Goal: Task Accomplishment & Management: Complete application form

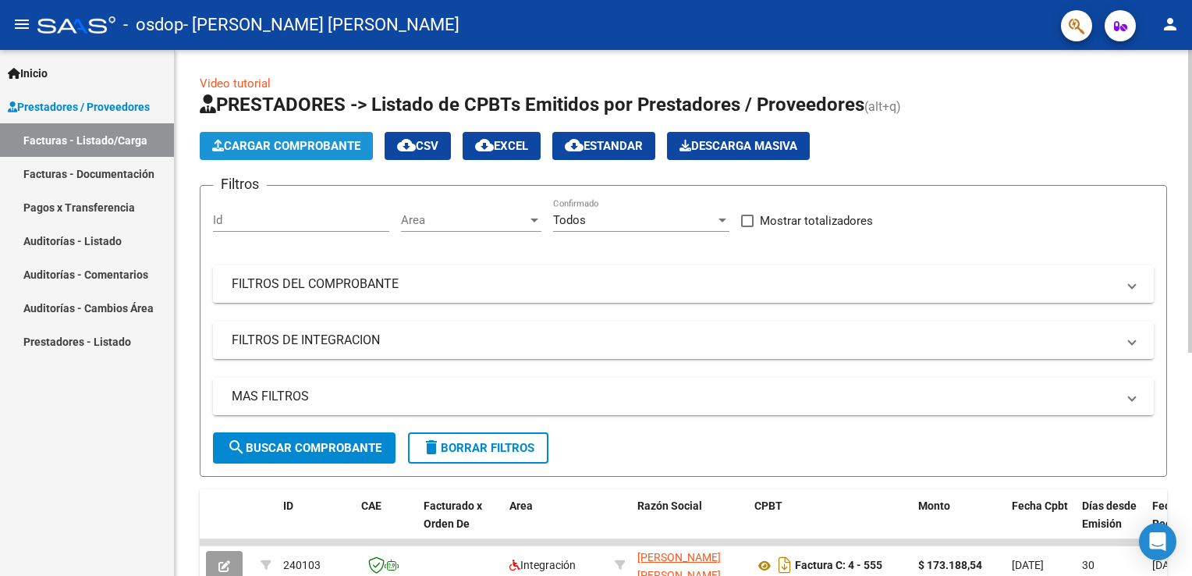
click at [350, 155] on button "Cargar Comprobante" at bounding box center [286, 146] width 173 height 28
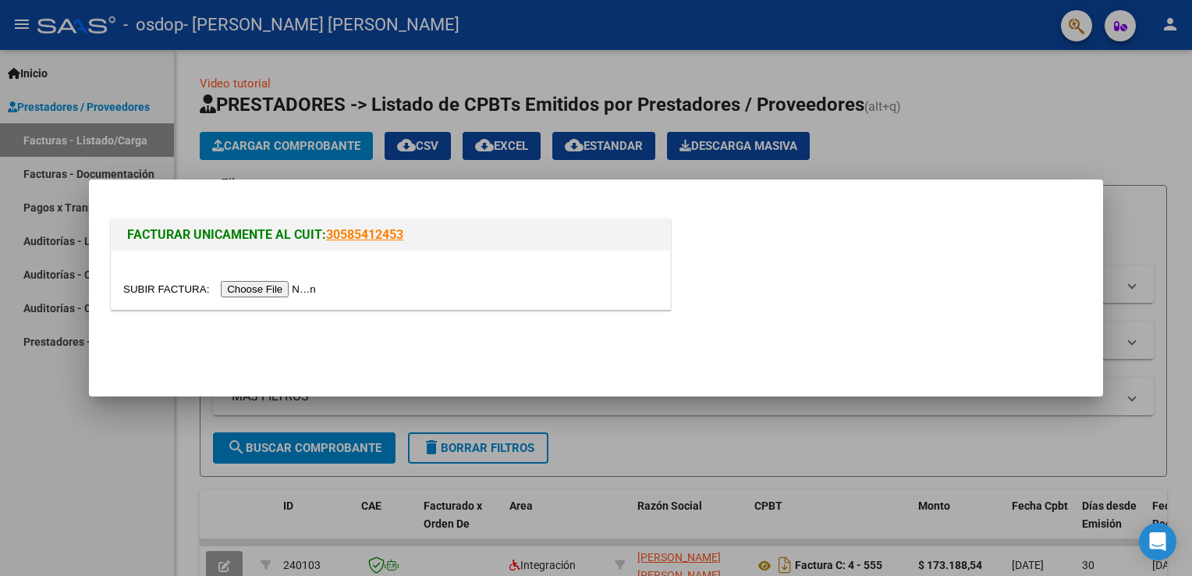
click at [282, 289] on input "file" at bounding box center [221, 289] width 197 height 16
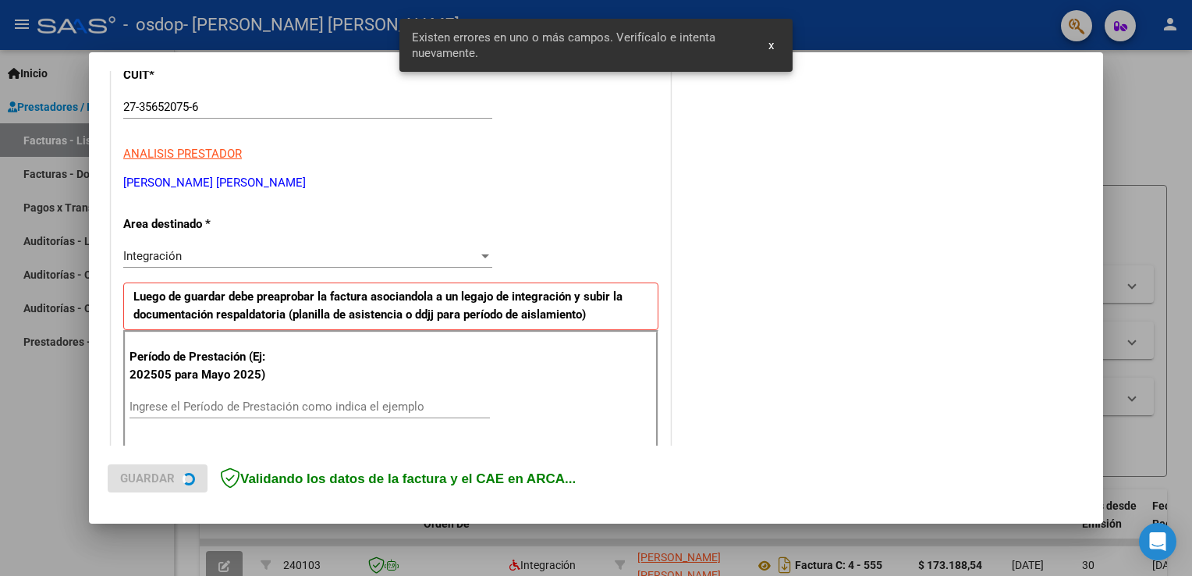
scroll to position [325, 0]
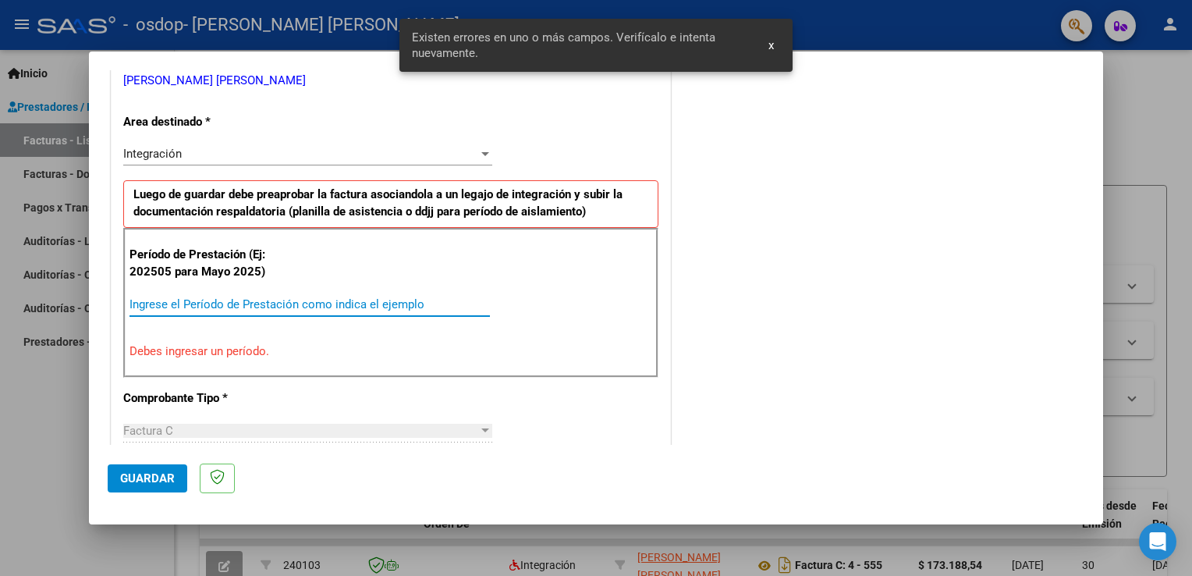
click at [174, 306] on input "Ingrese el Período de Prestación como indica el ejemplo" at bounding box center [310, 304] width 360 height 14
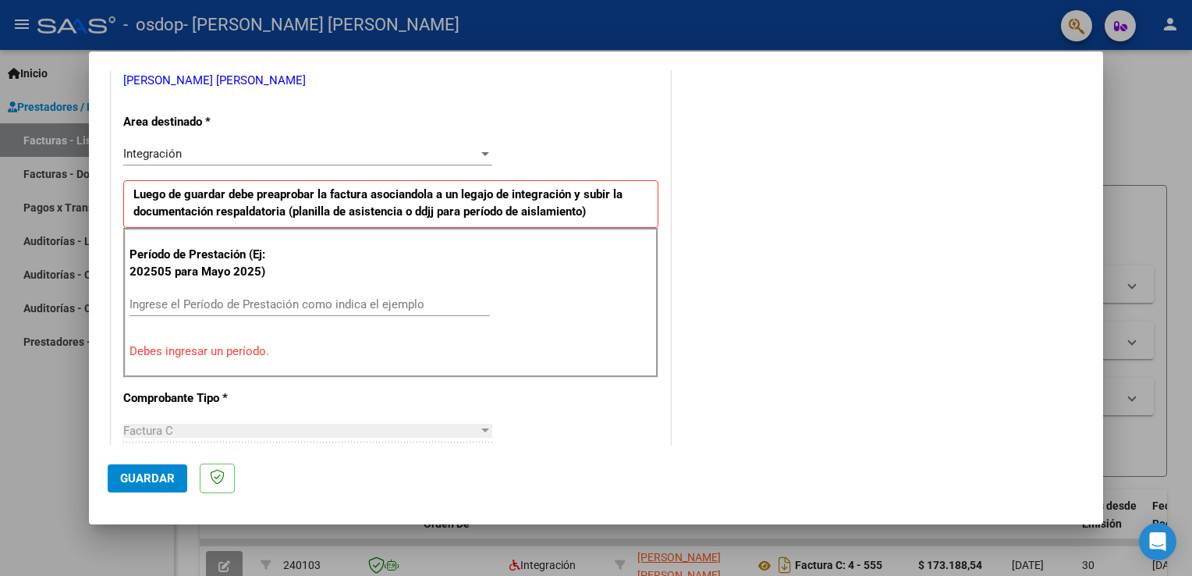
click at [205, 323] on div "Ingrese el Período de Prestación como indica el ejemplo" at bounding box center [310, 312] width 360 height 38
click at [165, 301] on input "Ingrese el Período de Prestación como indica el ejemplo" at bounding box center [310, 304] width 360 height 14
click at [456, 153] on div "Integración" at bounding box center [300, 154] width 355 height 14
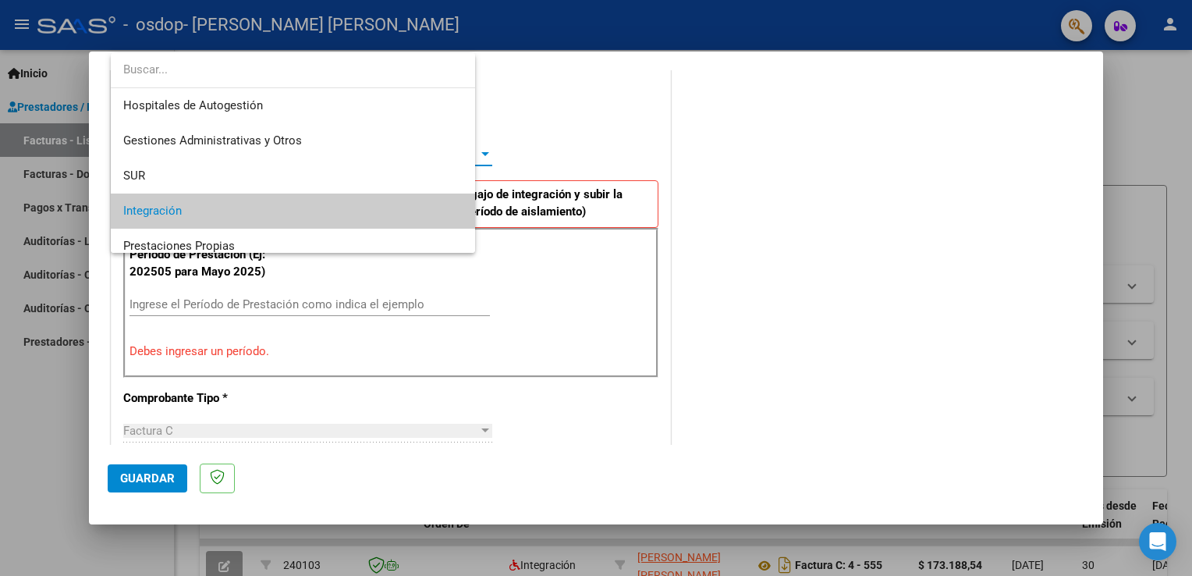
scroll to position [58, 0]
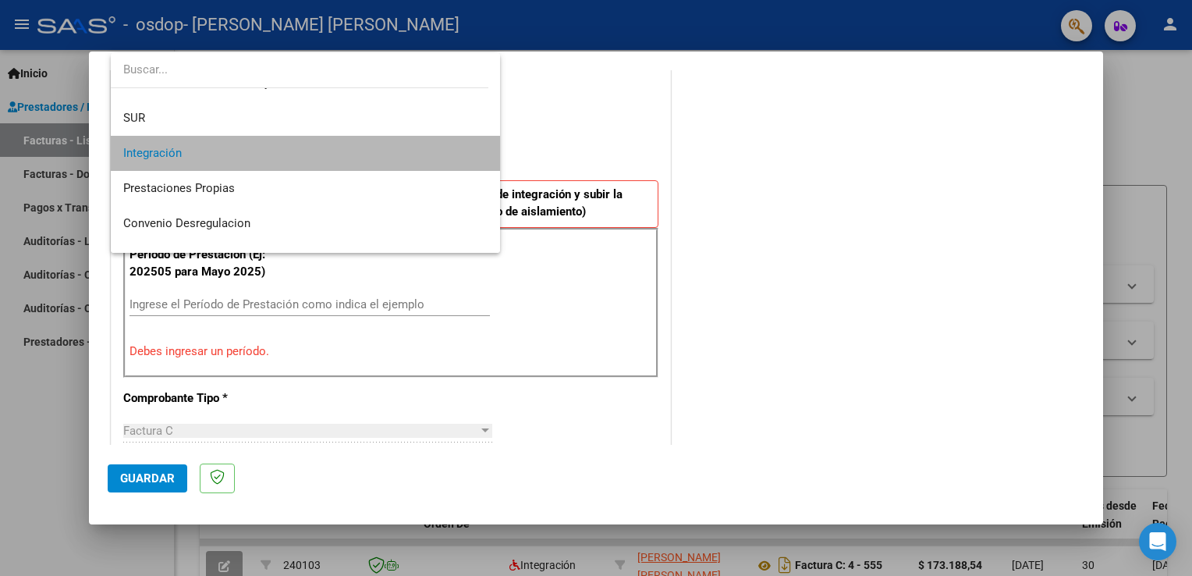
click at [362, 151] on span "Integración" at bounding box center [305, 153] width 365 height 35
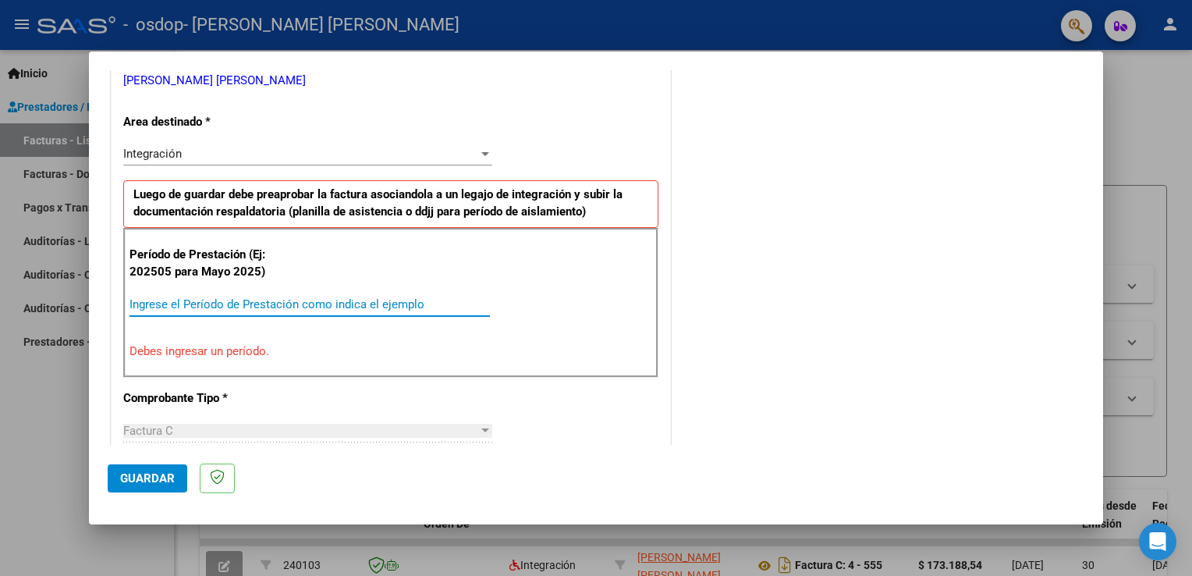
click at [221, 301] on input "Ingrese el Período de Prestación como indica el ejemplo" at bounding box center [310, 304] width 360 height 14
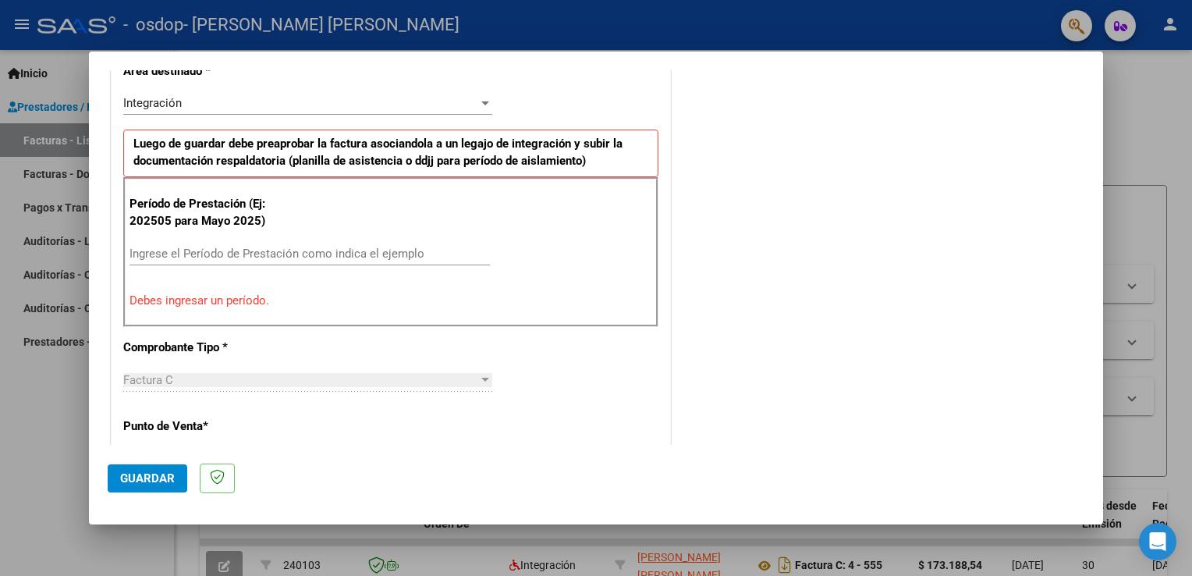
scroll to position [405, 0]
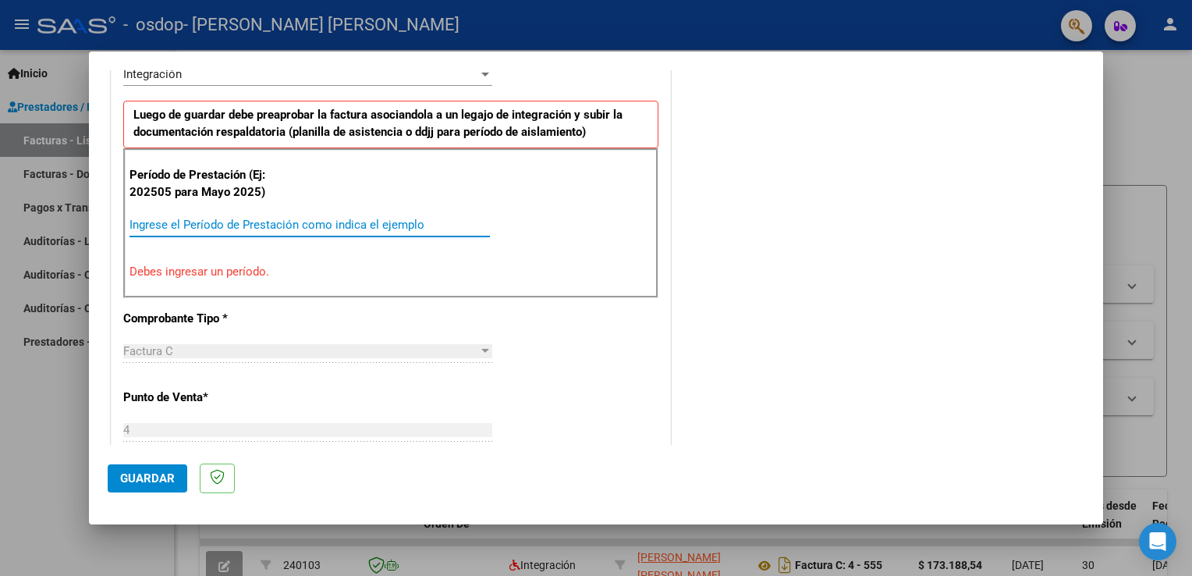
click at [215, 219] on input "Ingrese el Período de Prestación como indica el ejemplo" at bounding box center [310, 225] width 360 height 14
click at [198, 274] on p "Debes ingresar un período." at bounding box center [391, 272] width 523 height 18
click at [413, 215] on div "Ingrese el Período de Prestación como indica el ejemplo" at bounding box center [310, 224] width 360 height 23
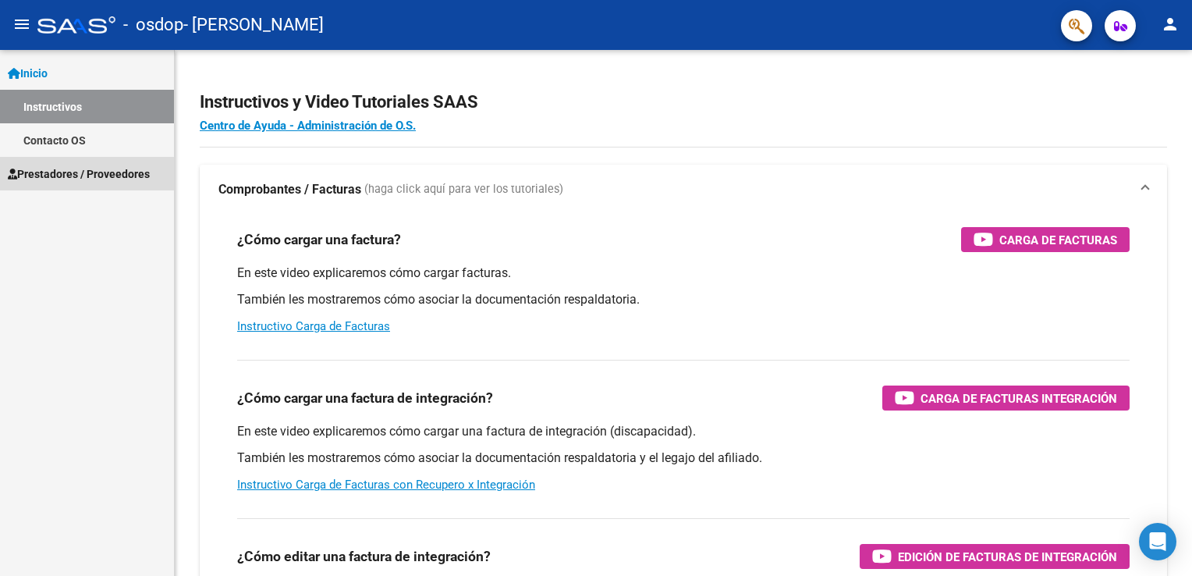
click at [127, 172] on span "Prestadores / Proveedores" at bounding box center [79, 173] width 142 height 17
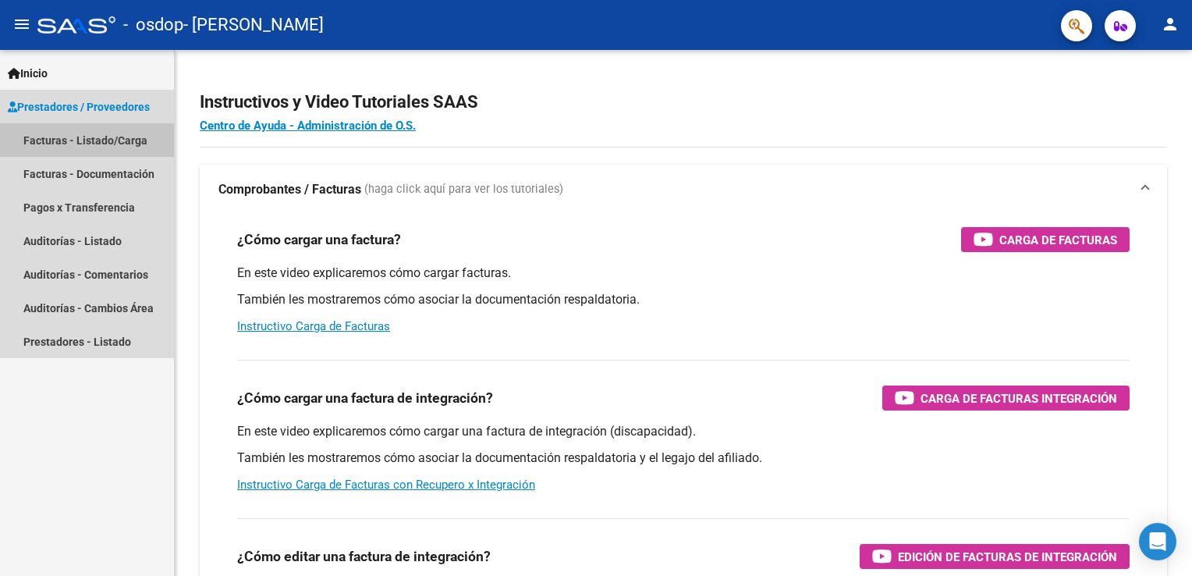
click at [111, 139] on link "Facturas - Listado/Carga" at bounding box center [87, 140] width 174 height 34
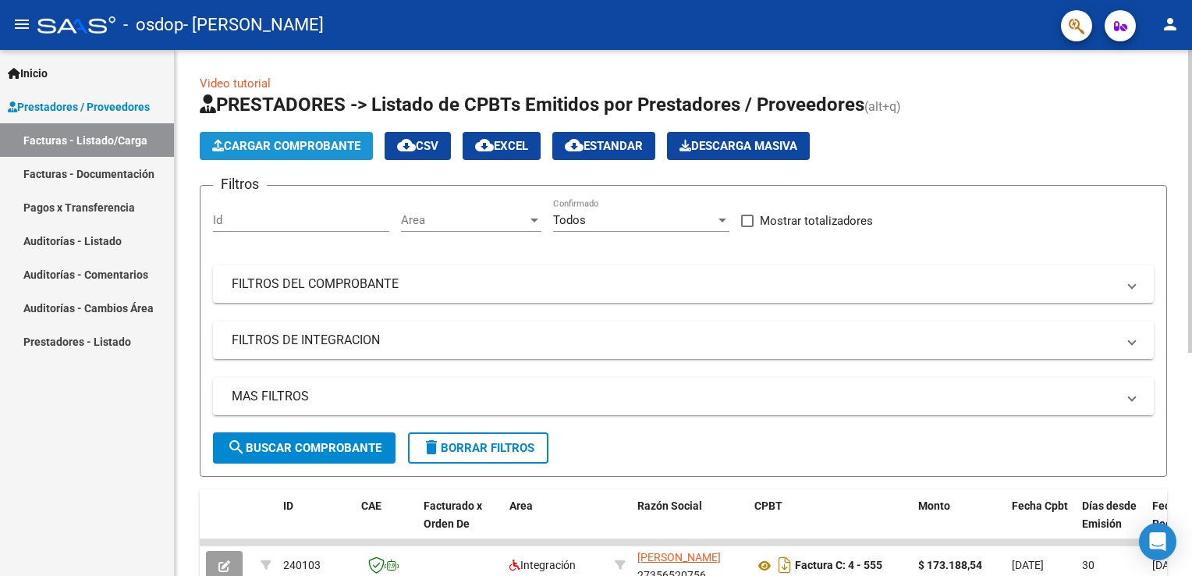
click at [266, 137] on button "Cargar Comprobante" at bounding box center [286, 146] width 173 height 28
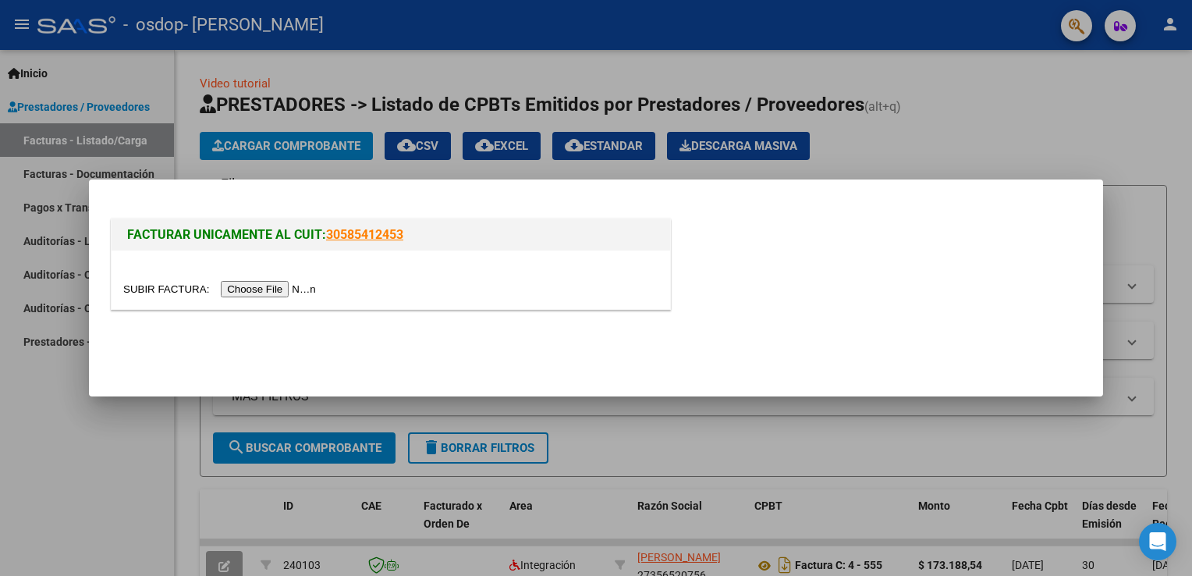
click at [268, 282] on input "file" at bounding box center [221, 289] width 197 height 16
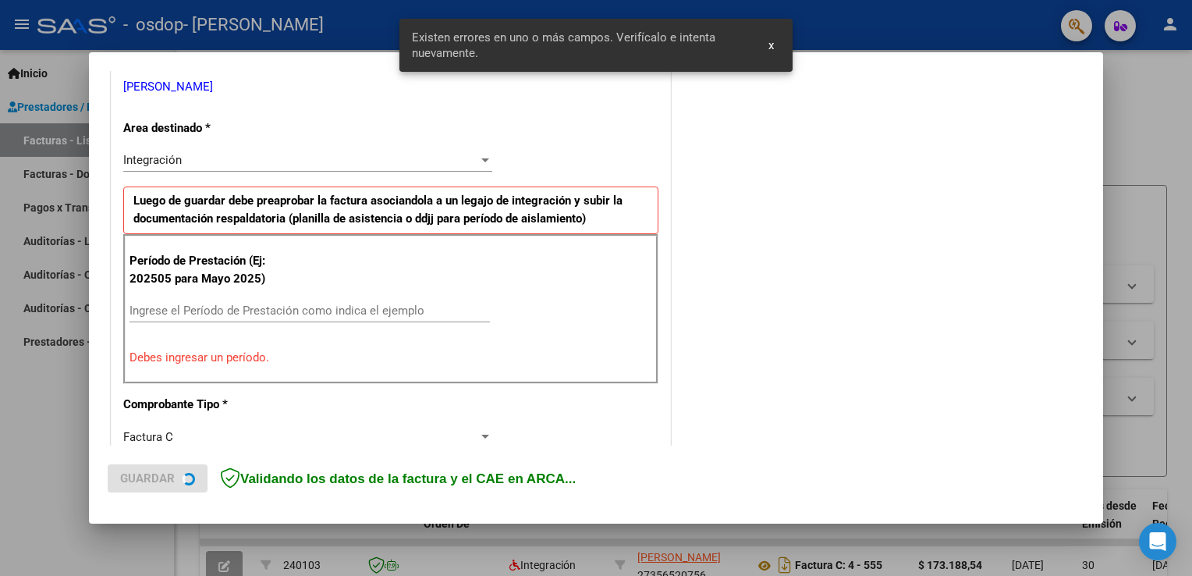
scroll to position [325, 0]
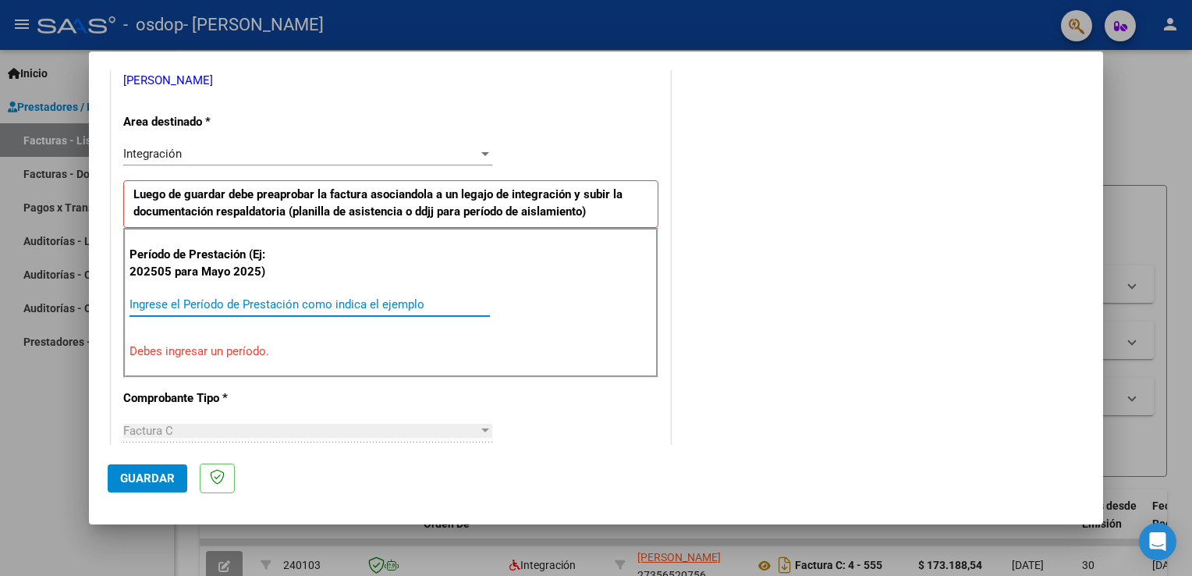
click at [171, 307] on input "Ingrese el Período de Prestación como indica el ejemplo" at bounding box center [310, 304] width 360 height 14
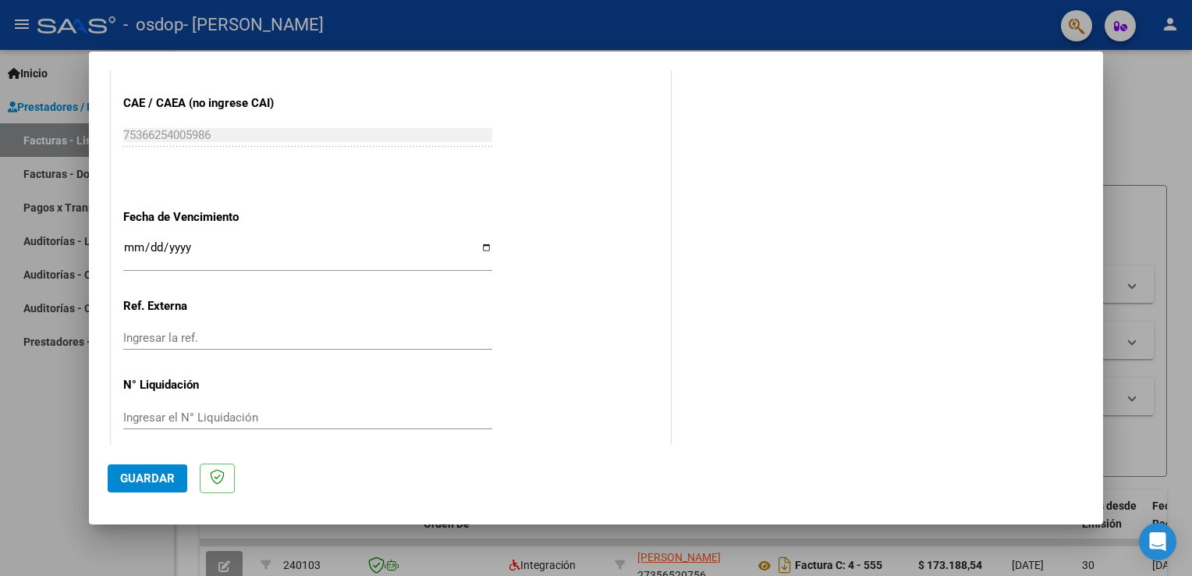
scroll to position [1037, 0]
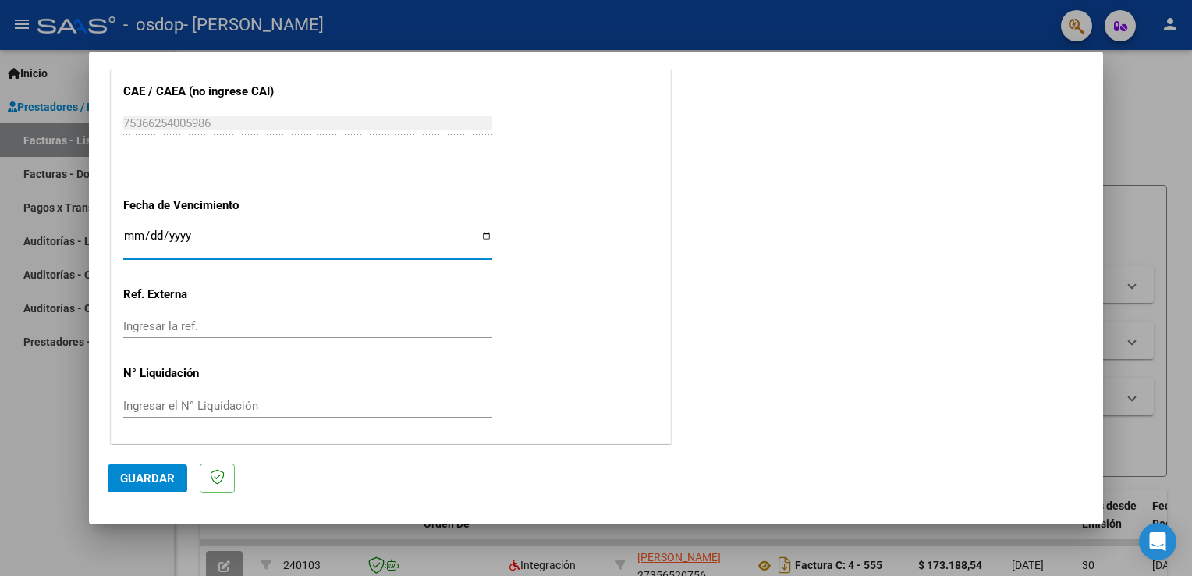
click at [477, 236] on input "Ingresar la fecha" at bounding box center [307, 241] width 369 height 25
click at [153, 481] on span "Guardar" at bounding box center [147, 478] width 55 height 14
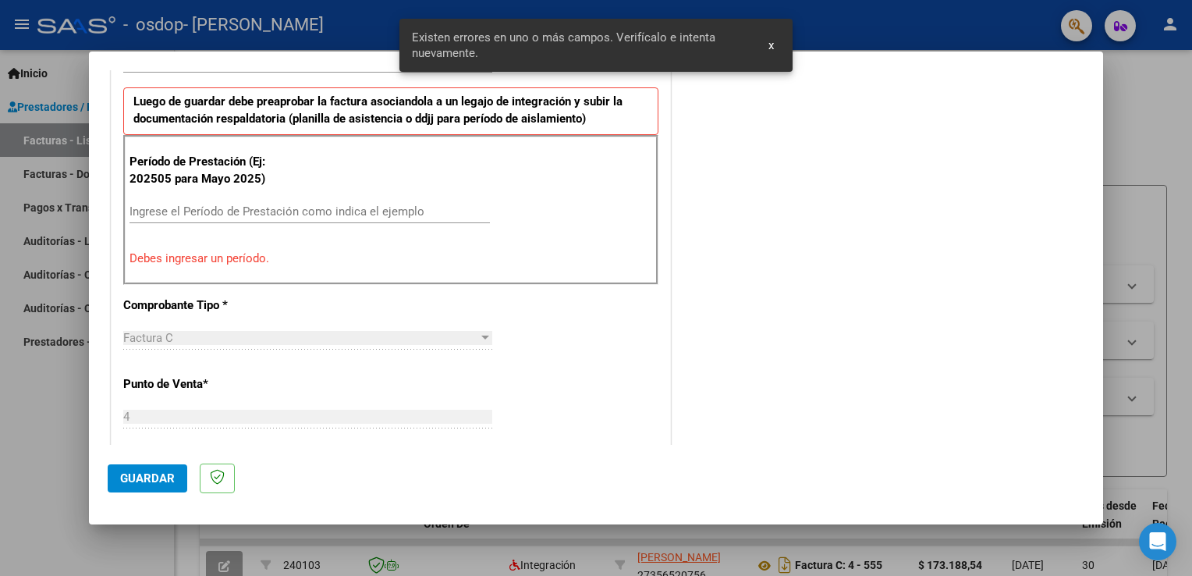
scroll to position [355, 0]
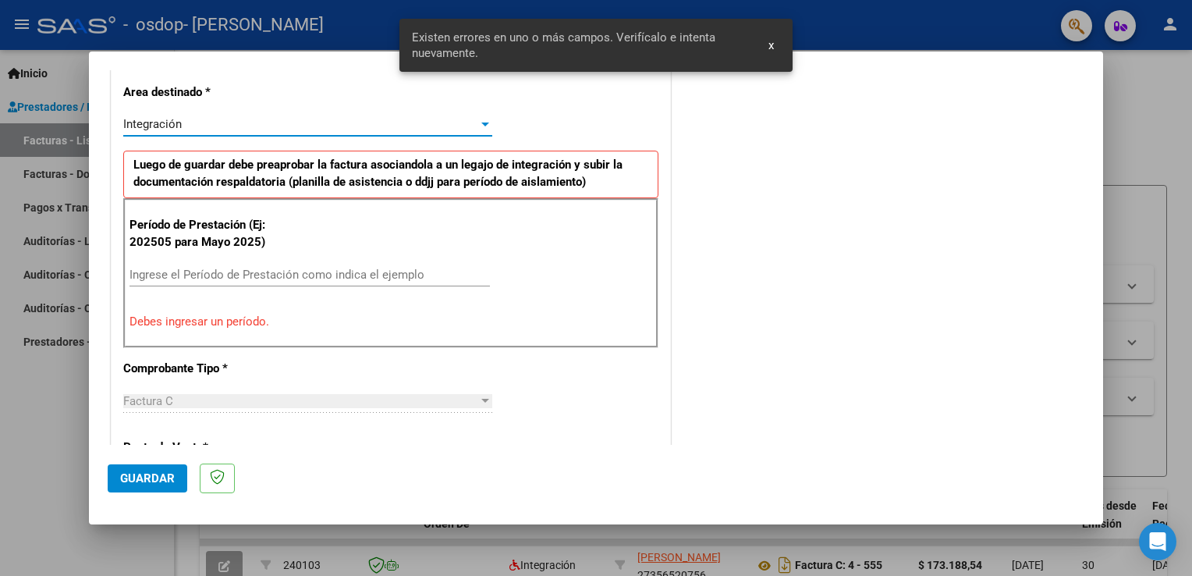
click at [190, 130] on div "Integración" at bounding box center [300, 124] width 355 height 14
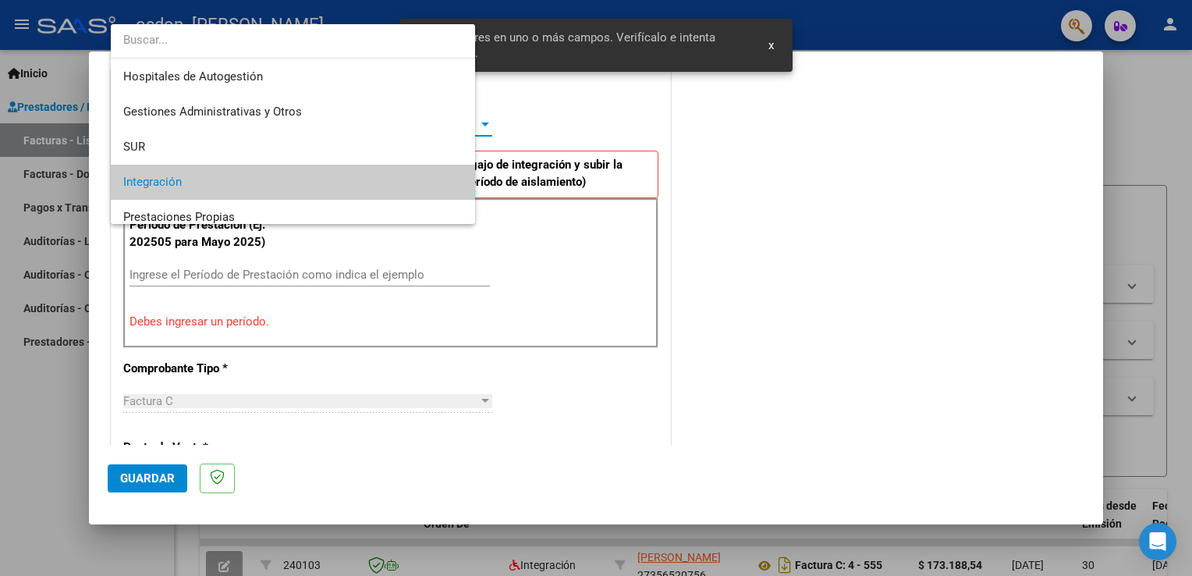
scroll to position [58, 0]
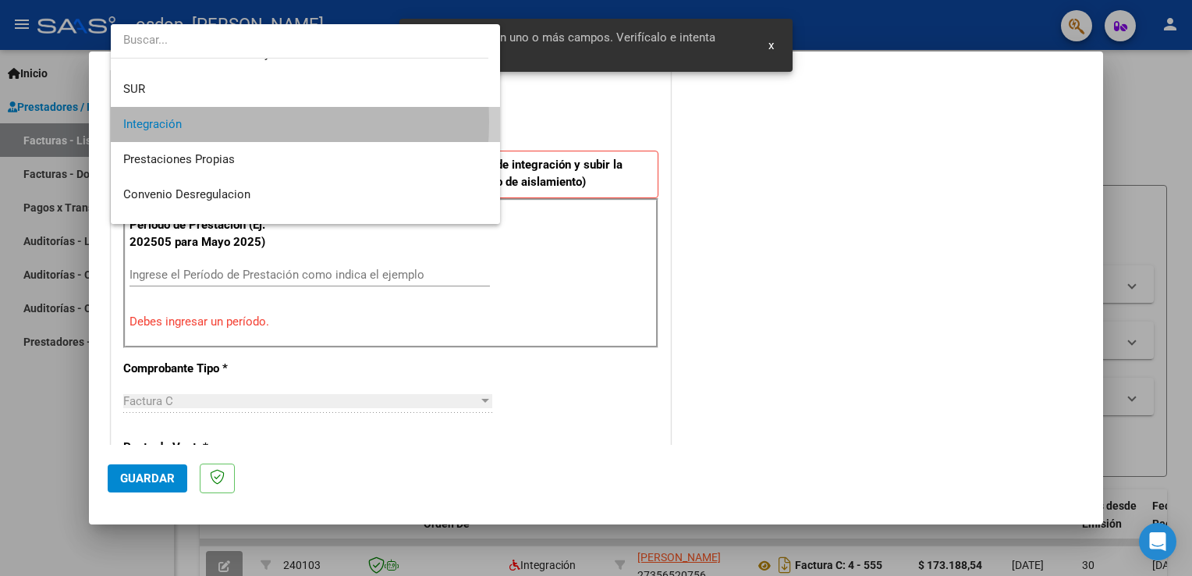
click at [193, 121] on span "Integración" at bounding box center [305, 124] width 365 height 35
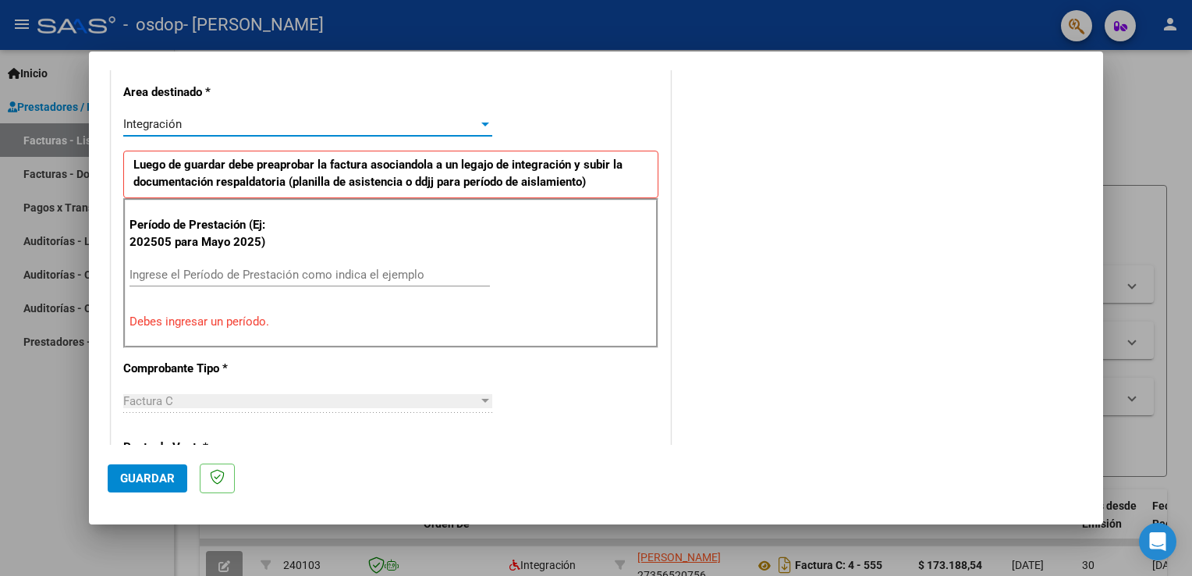
click at [173, 268] on input "Ingrese el Período de Prestación como indica el ejemplo" at bounding box center [310, 275] width 360 height 14
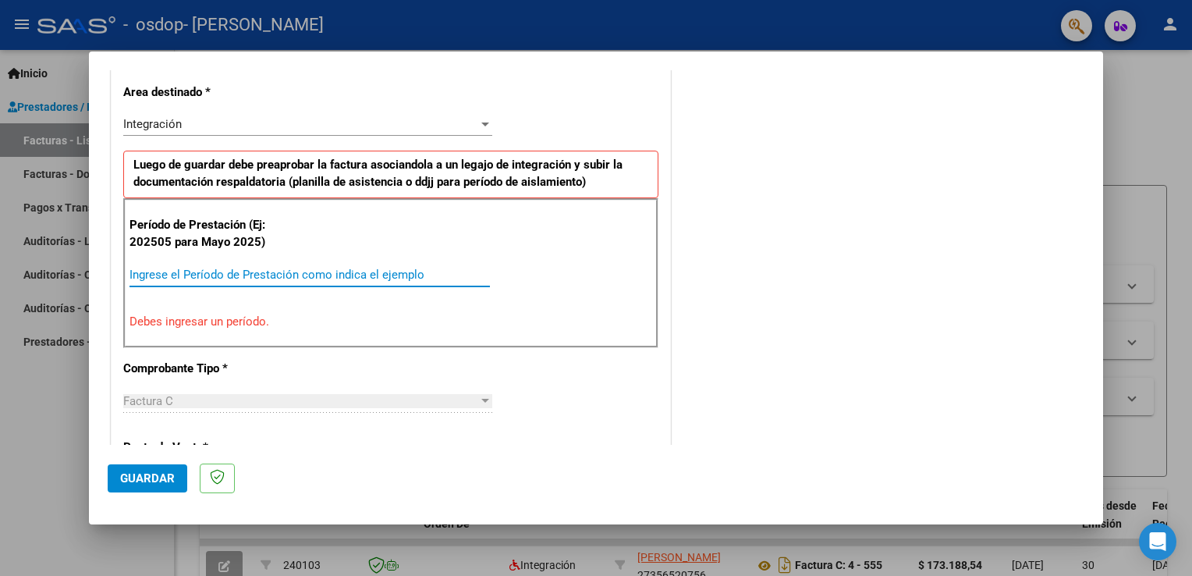
click at [173, 268] on input "Ingrese el Período de Prestación como indica el ejemplo" at bounding box center [310, 275] width 360 height 14
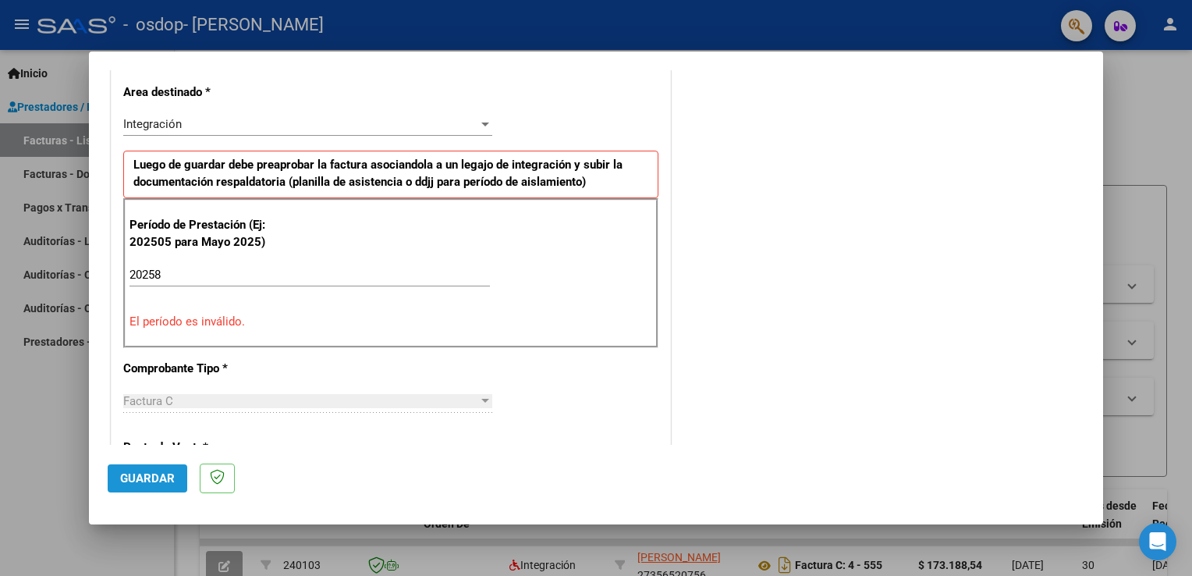
click at [156, 479] on span "Guardar" at bounding box center [147, 478] width 55 height 14
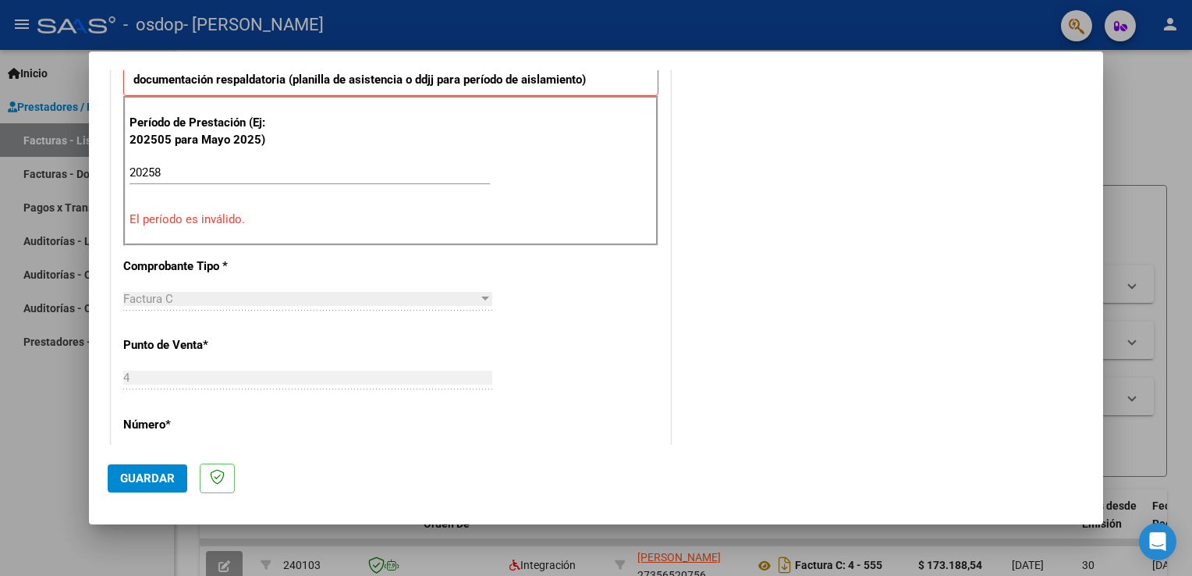
scroll to position [397, 0]
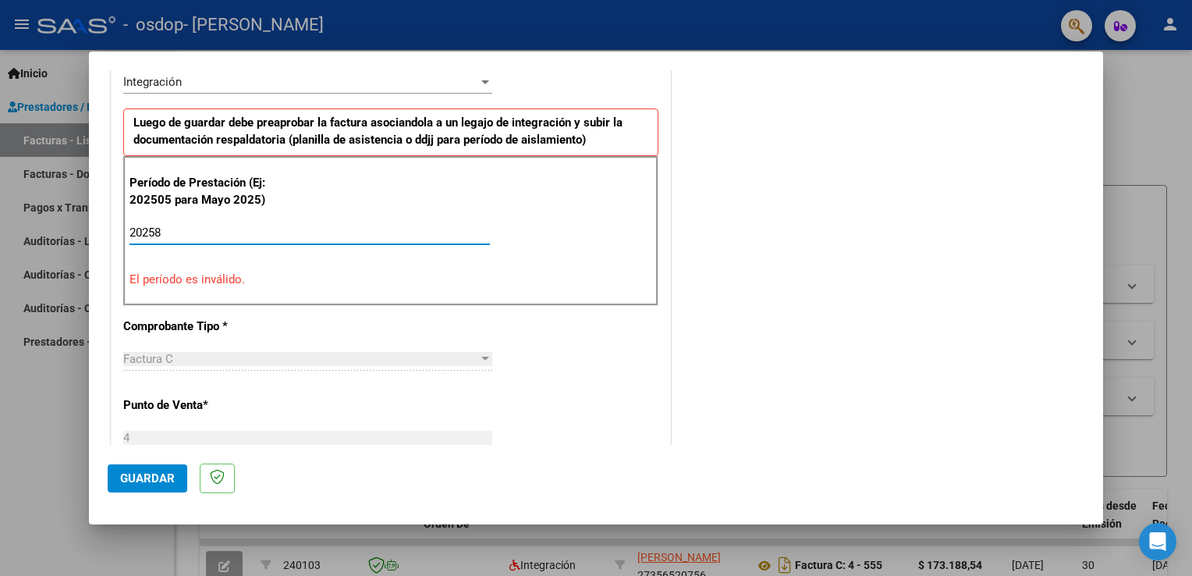
click at [167, 229] on input "20258" at bounding box center [310, 232] width 360 height 14
click at [154, 229] on input "20258" at bounding box center [310, 232] width 360 height 14
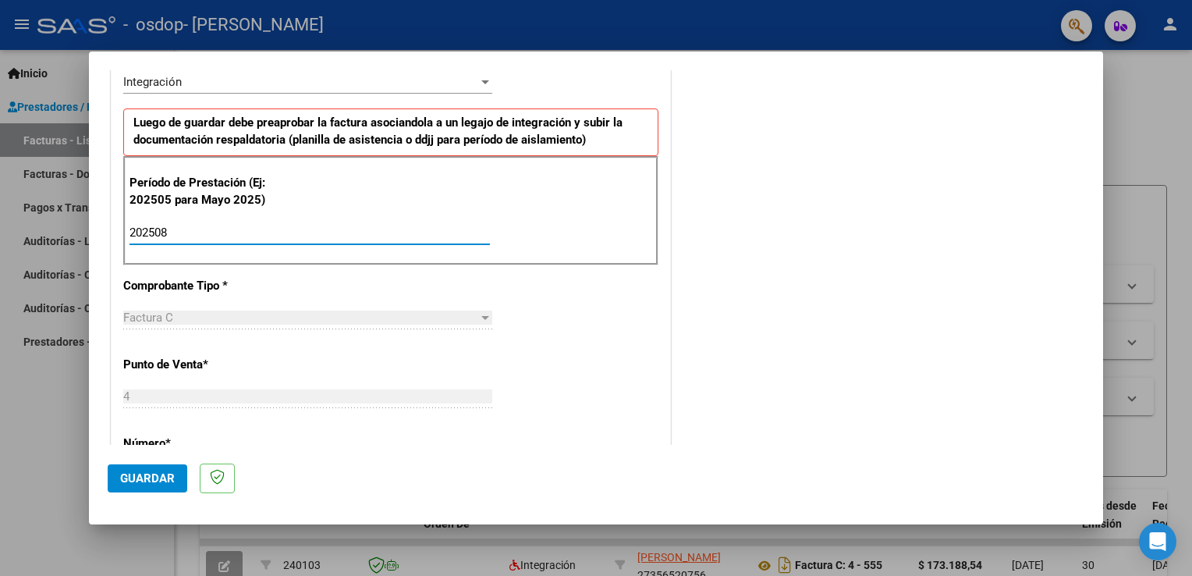
type input "202508"
click at [137, 478] on span "Guardar" at bounding box center [147, 478] width 55 height 14
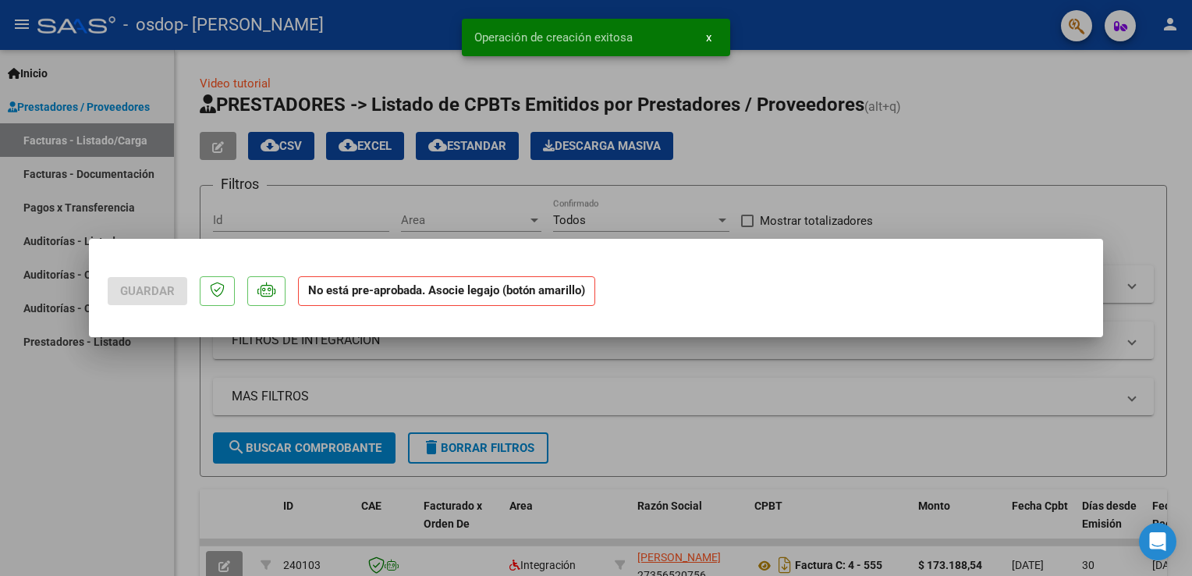
scroll to position [0, 0]
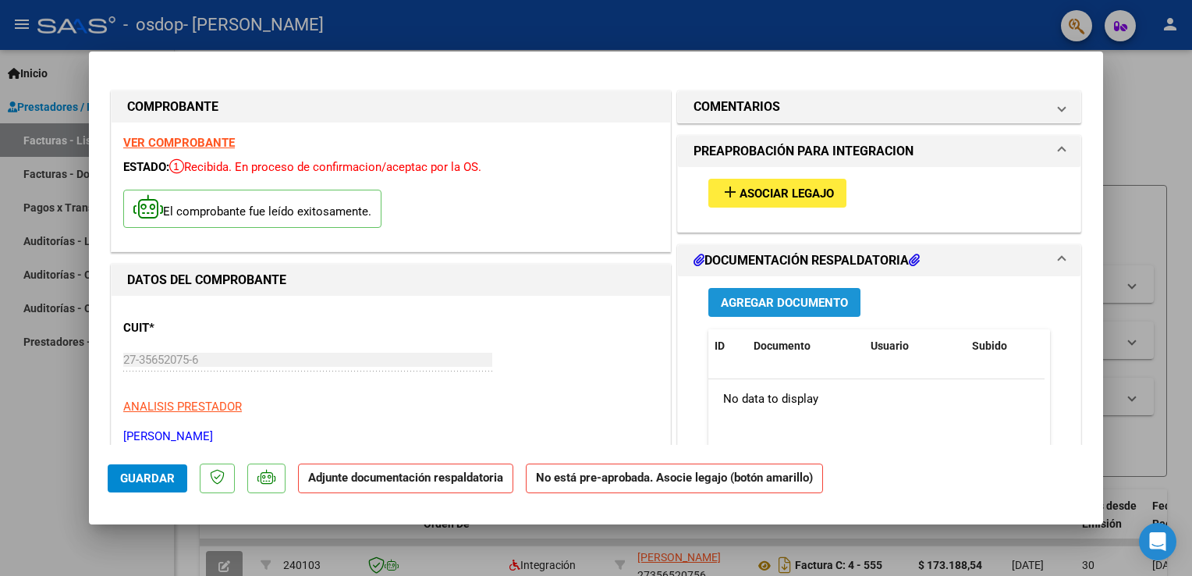
click at [796, 304] on span "Agregar Documento" at bounding box center [784, 303] width 127 height 14
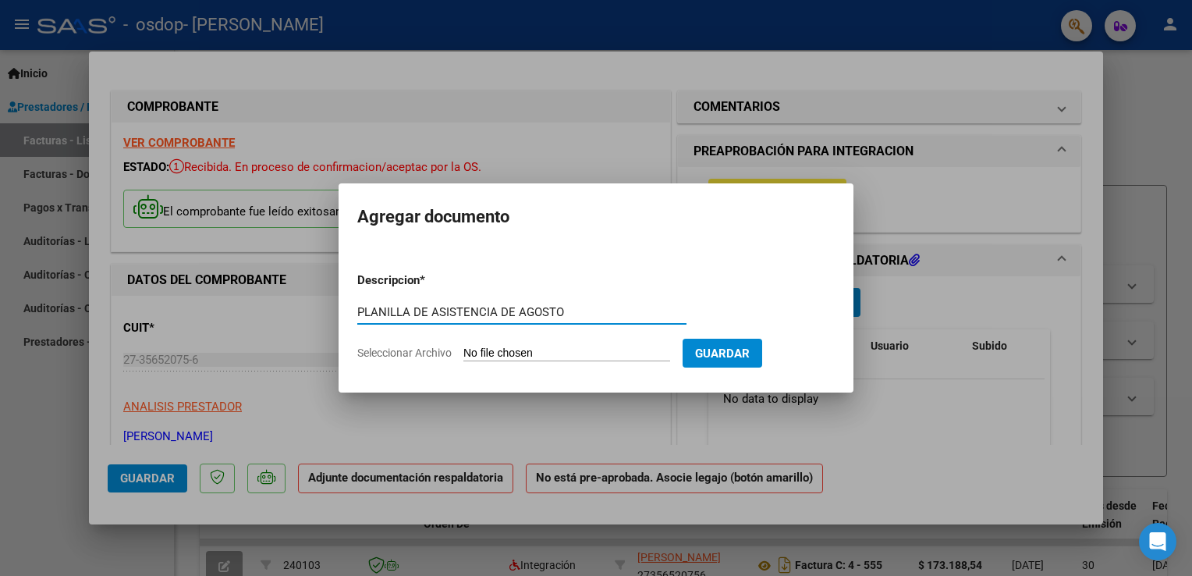
type input "PLANILLA DE ASISTENCIA DE AGOSTO"
click at [487, 355] on input "Seleccionar Archivo" at bounding box center [566, 353] width 207 height 15
type input "C:\fakepath\PLANILLA DE ASISTENCIA AGOSTO [PERSON_NAME].pdf"
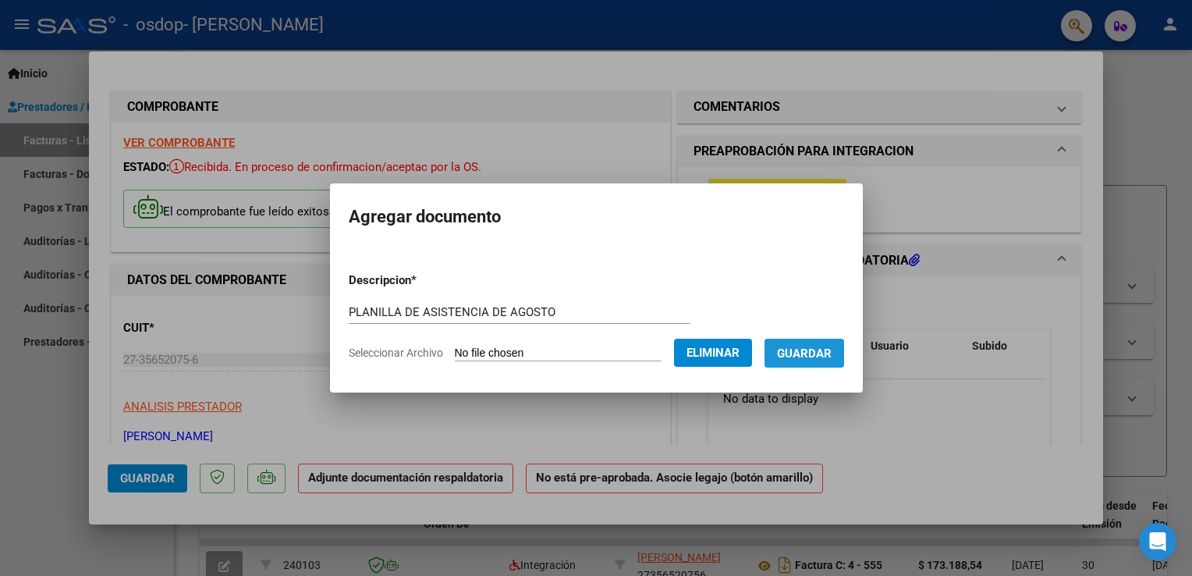
click at [833, 357] on button "Guardar" at bounding box center [805, 353] width 80 height 29
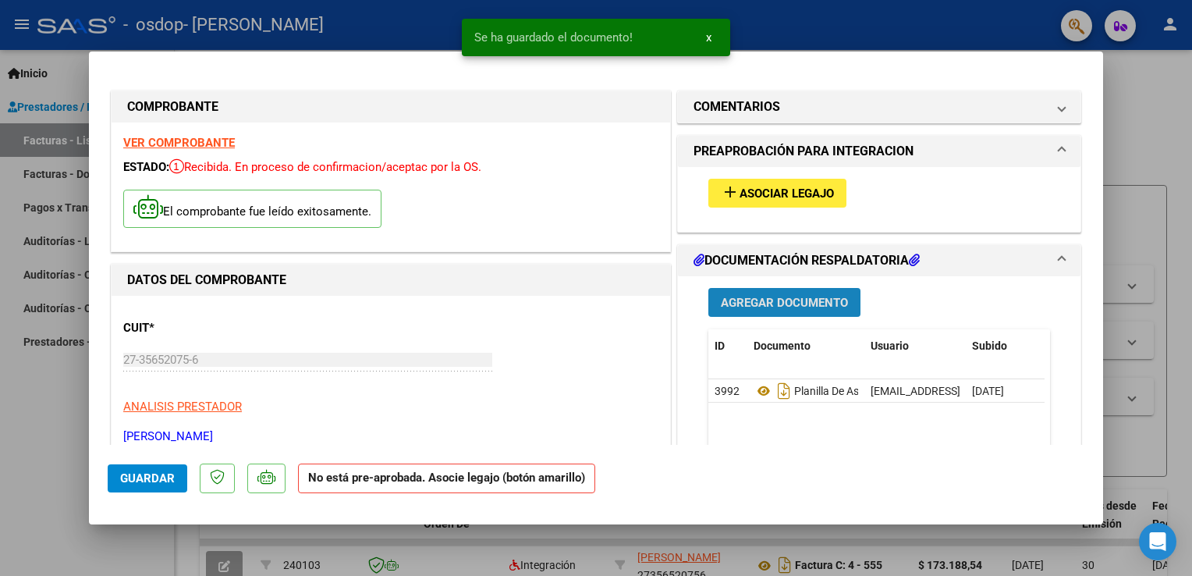
click at [808, 303] on span "Agregar Documento" at bounding box center [784, 303] width 127 height 14
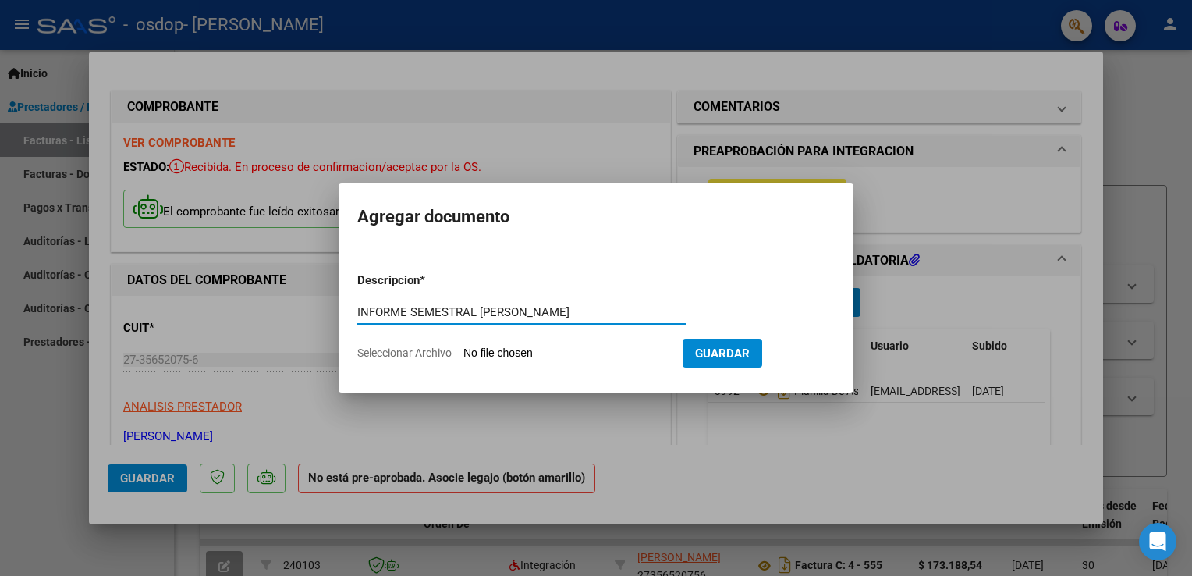
click at [477, 311] on input "INFORME SEMESTRAL [PERSON_NAME]" at bounding box center [521, 312] width 329 height 14
type input "INFORME SEMESTRAL PSICOLOGIA [PERSON_NAME]"
click at [587, 351] on input "Seleccionar Archivo" at bounding box center [566, 353] width 207 height 15
type input "C:\fakepath\INFORME SEMESTRAL [PERSON_NAME] 2025.pdf"
click at [878, 144] on div "COMPROBANTE VER COMPROBANTE ESTADO: Recibida. En proceso de confirmacion/acepta…" at bounding box center [596, 288] width 1192 height 576
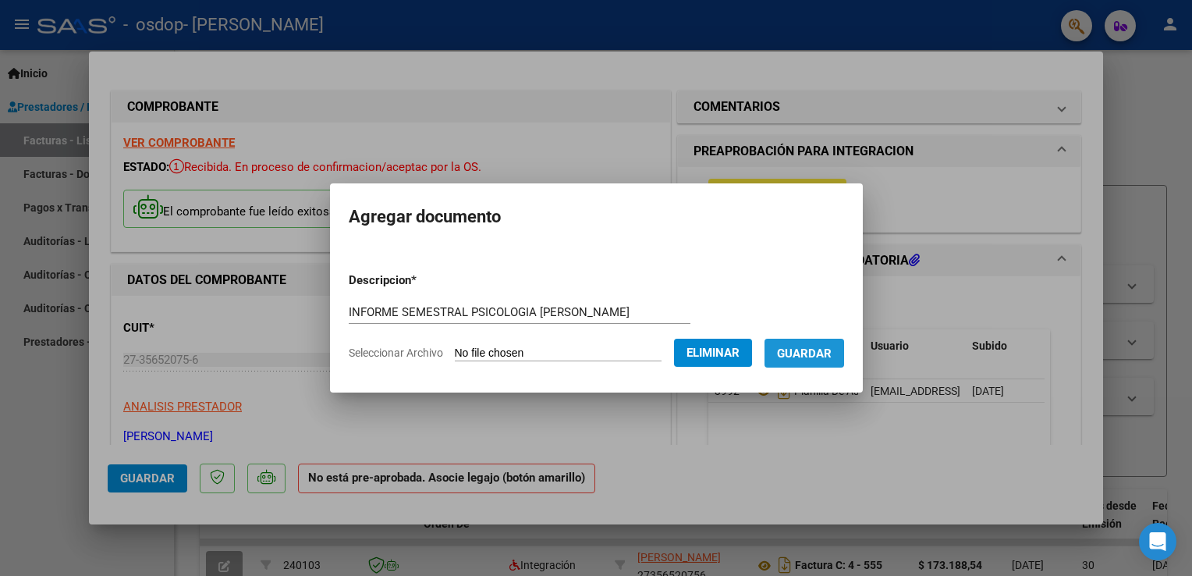
click at [793, 357] on span "Guardar" at bounding box center [804, 353] width 55 height 14
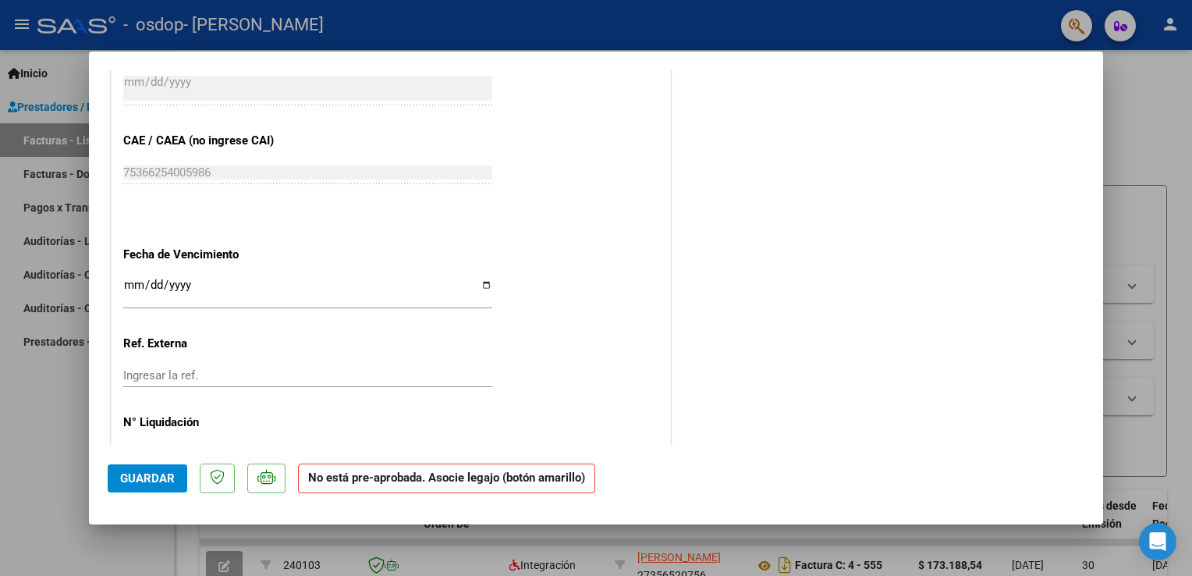
scroll to position [979, 0]
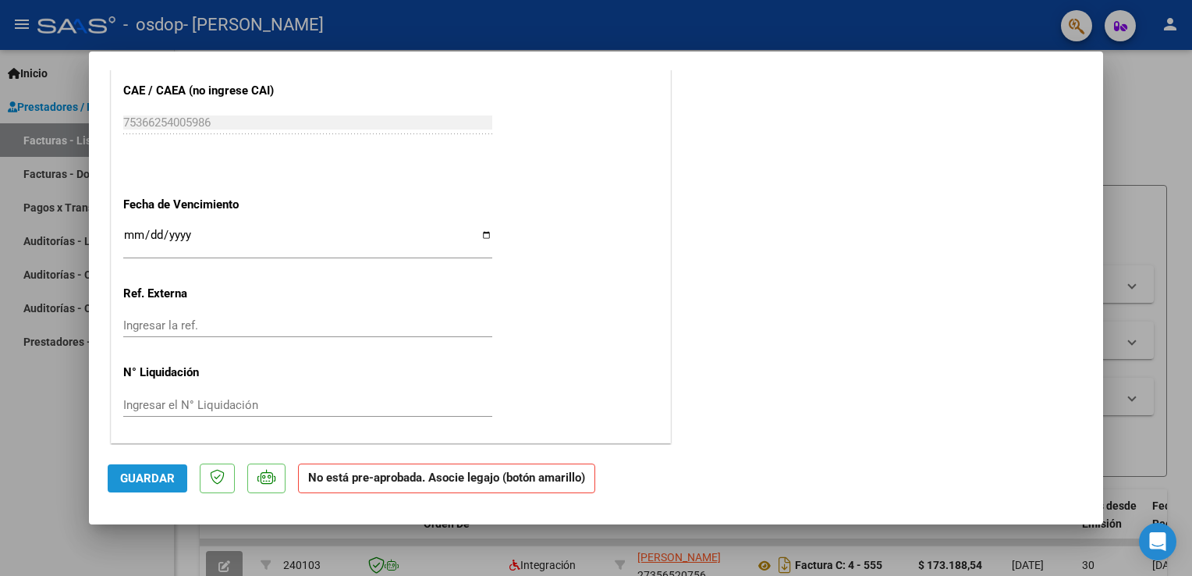
click at [148, 482] on span "Guardar" at bounding box center [147, 478] width 55 height 14
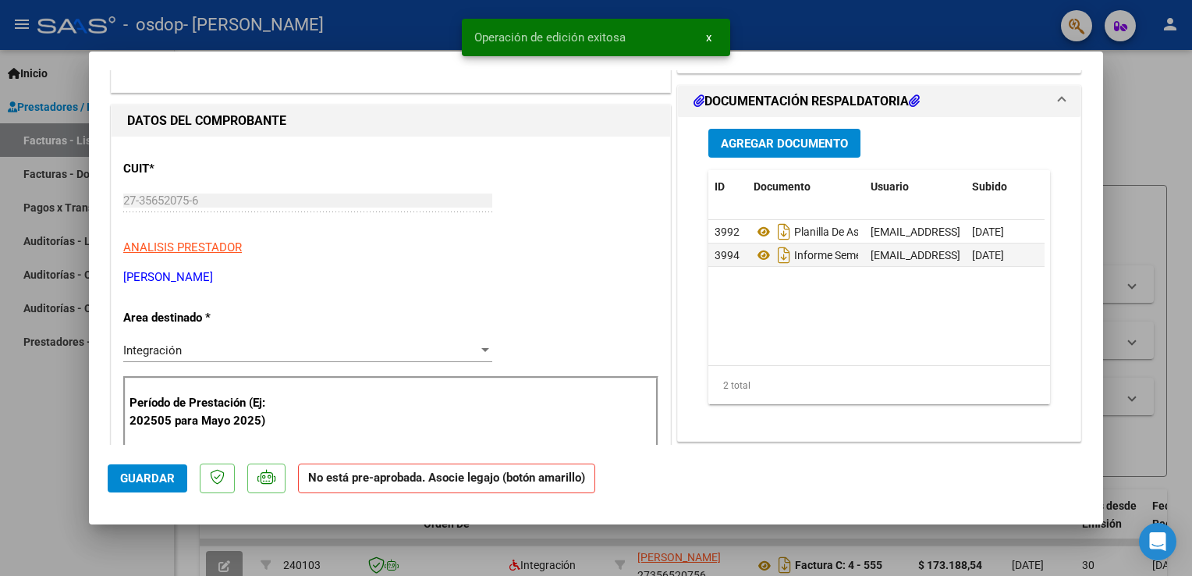
scroll to position [0, 0]
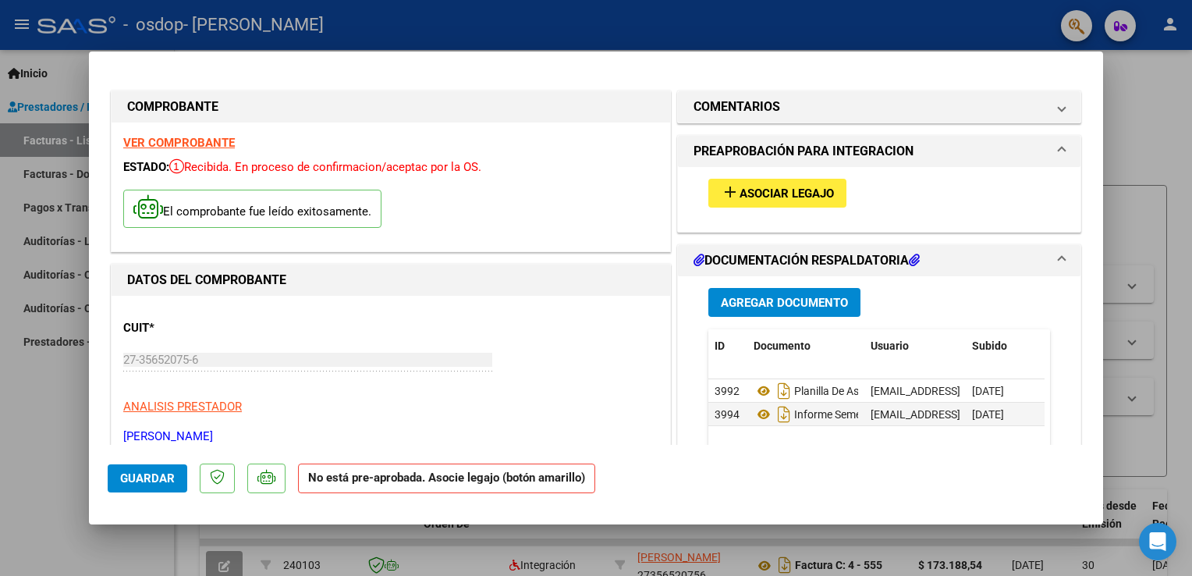
click at [1135, 86] on div at bounding box center [596, 288] width 1192 height 576
type input "$ 0,00"
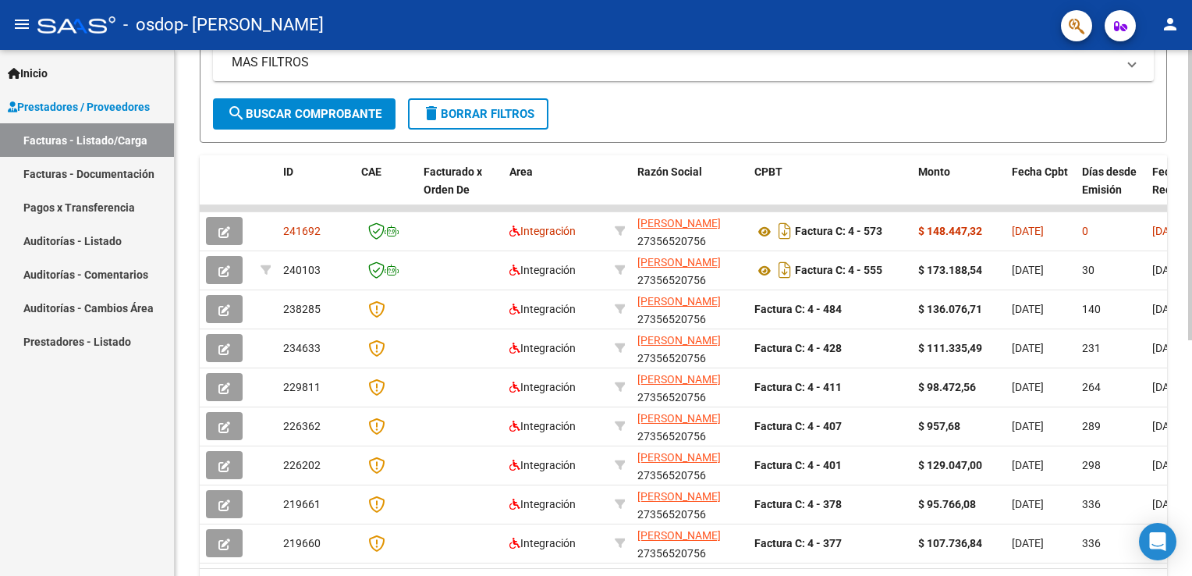
scroll to position [328, 0]
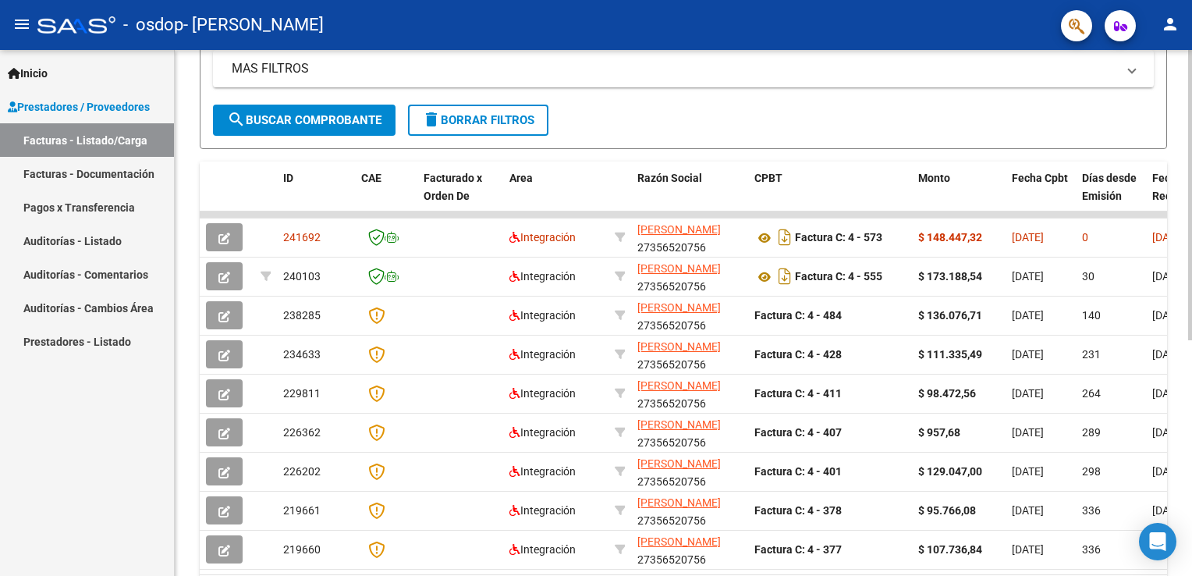
click at [1188, 324] on div at bounding box center [1190, 381] width 4 height 290
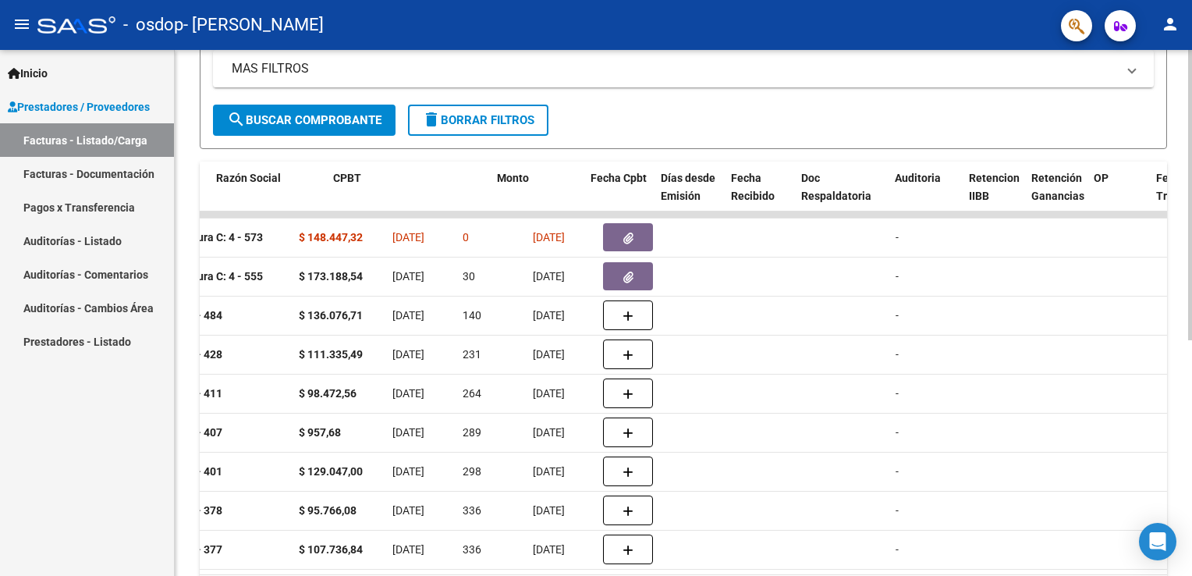
scroll to position [0, 0]
